Goal: Navigation & Orientation: Find specific page/section

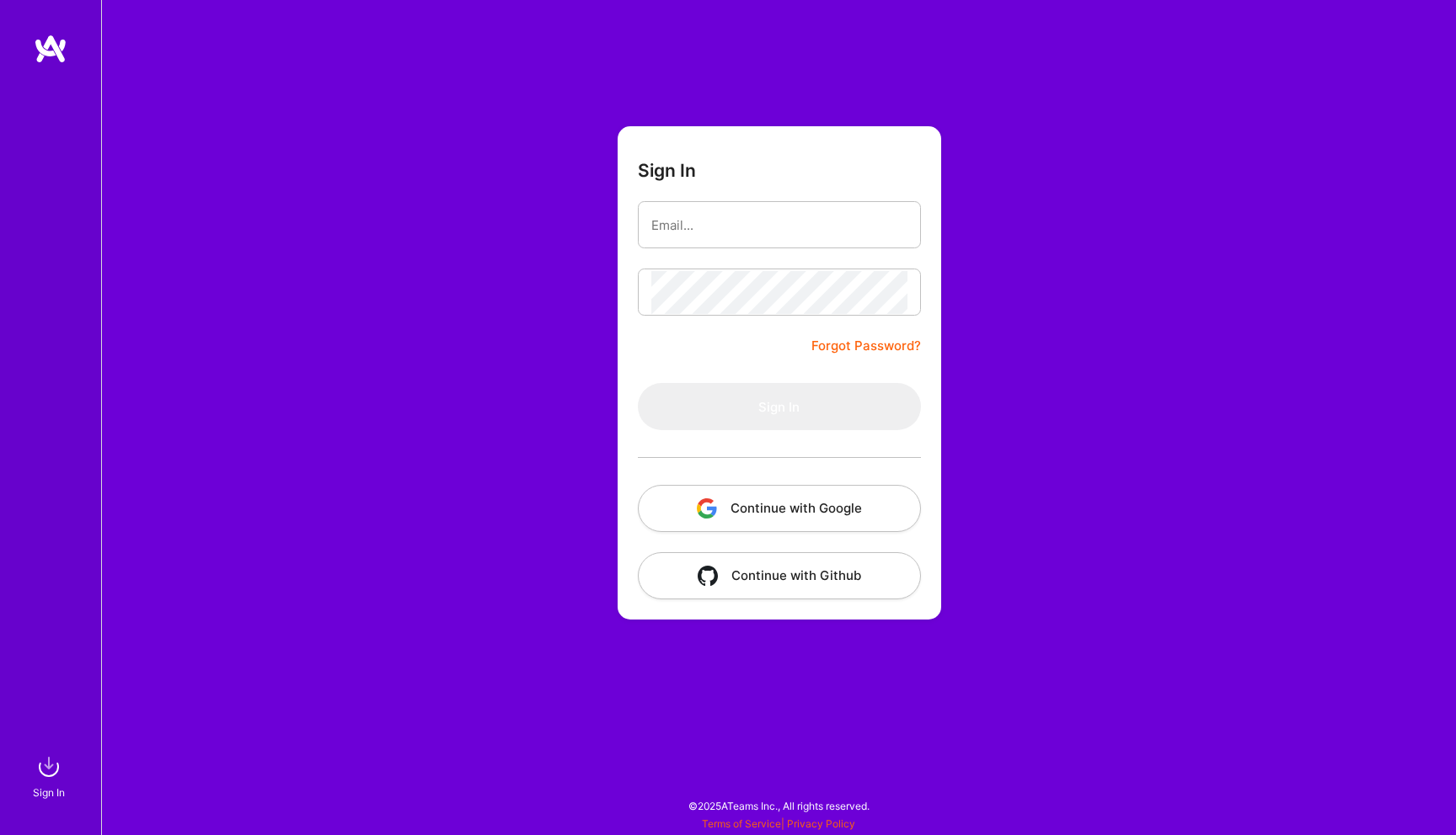
click at [756, 505] on button "Continue with Google" at bounding box center [779, 509] width 283 height 47
click at [766, 485] on button "Continue with Google" at bounding box center [779, 509] width 283 height 47
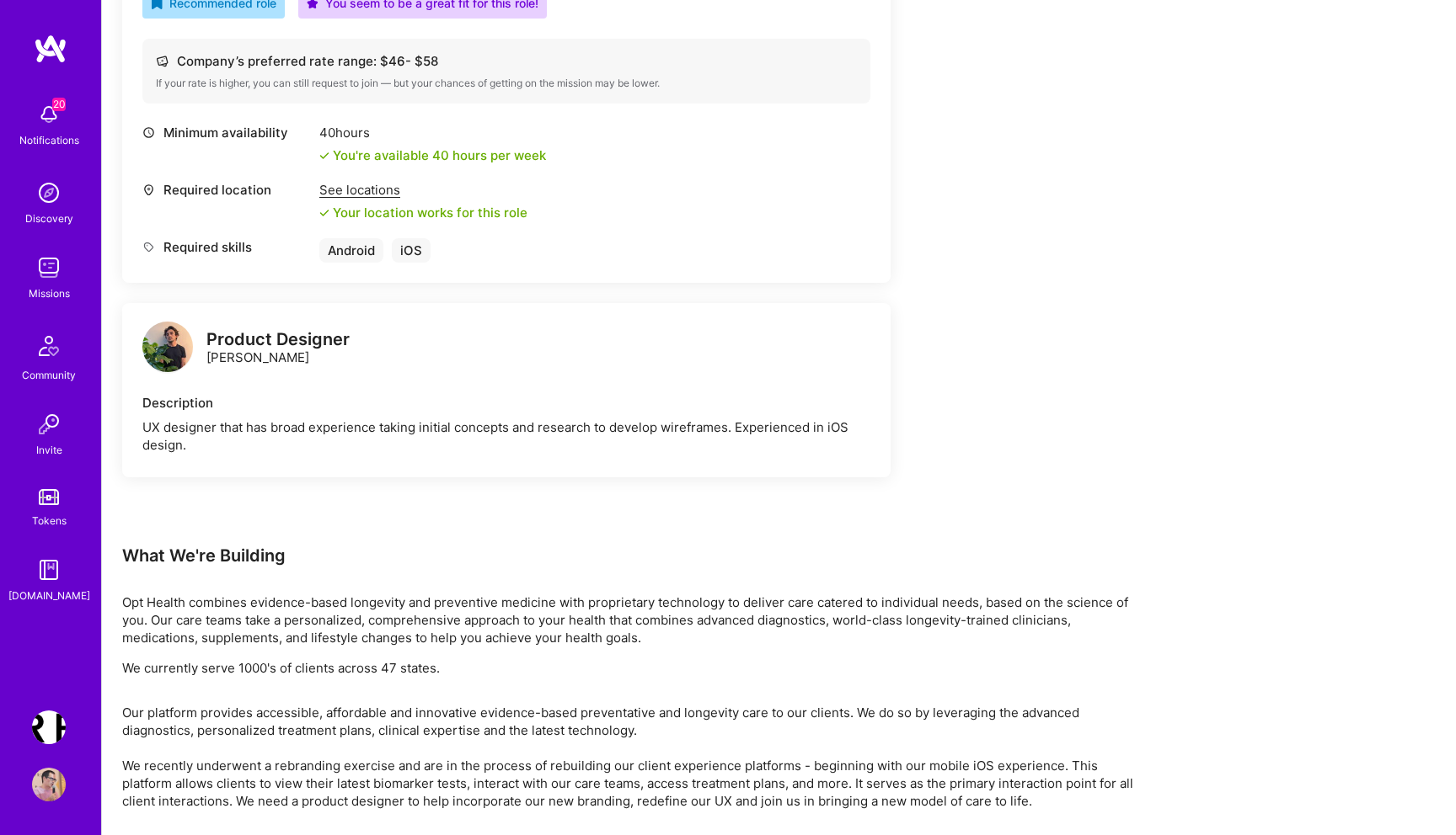
scroll to position [703, 0]
